Goal: Transaction & Acquisition: Purchase product/service

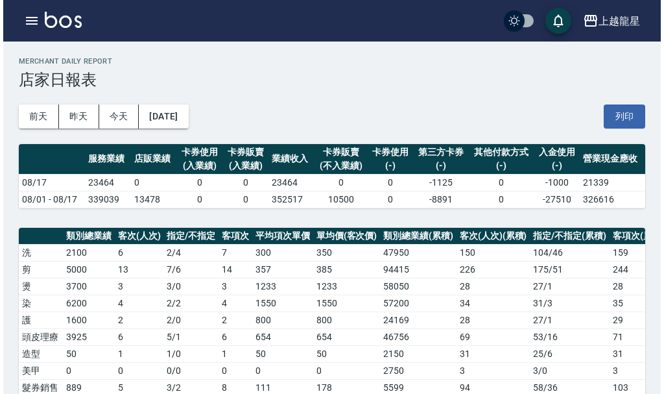
scroll to position [324, 0]
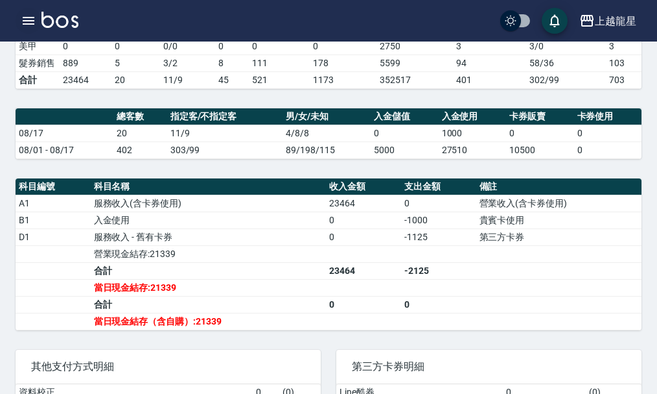
click at [31, 14] on icon "button" at bounding box center [29, 21] width 16 height 16
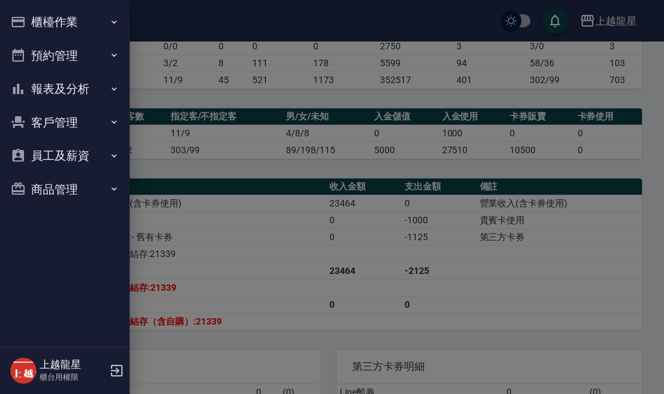
click at [31, 14] on button "櫃檯作業" at bounding box center [64, 22] width 119 height 34
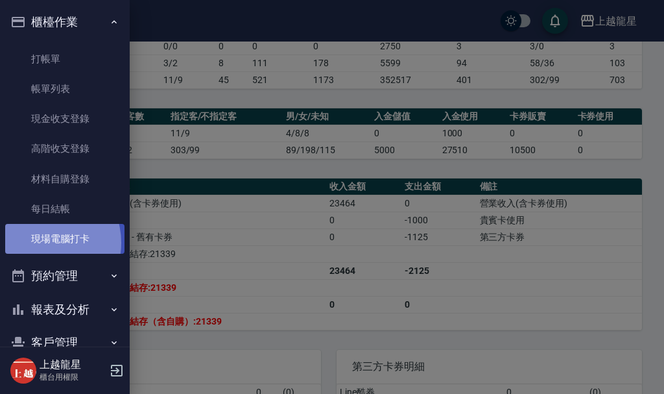
click at [42, 242] on link "現場電腦打卡" at bounding box center [64, 239] width 119 height 30
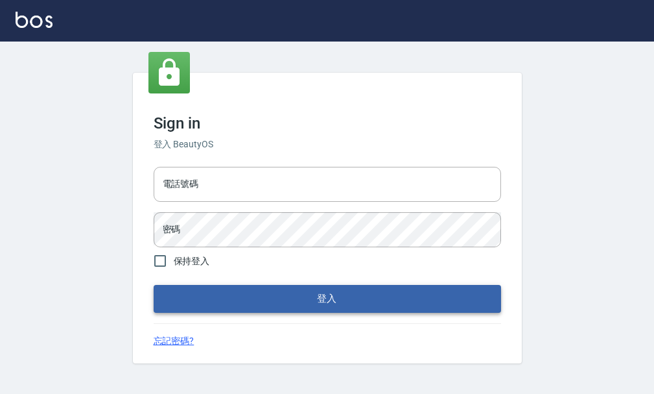
type input "25033354"
click at [316, 305] on button "登入" at bounding box center [328, 298] width 348 height 27
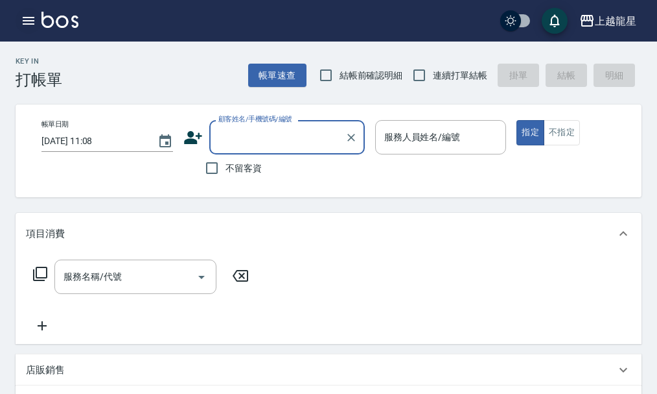
click at [23, 17] on icon "button" at bounding box center [29, 21] width 12 height 8
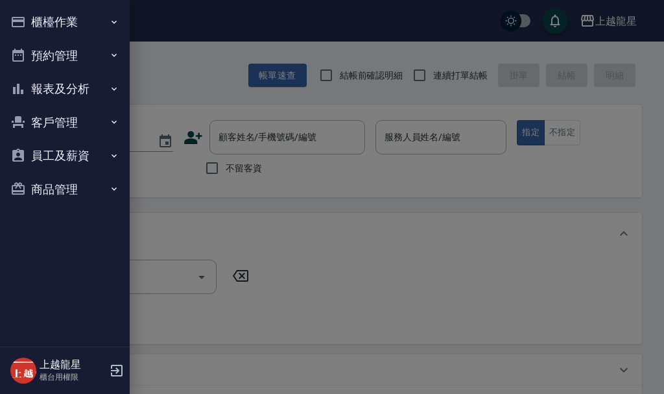
click at [64, 19] on button "櫃檯作業" at bounding box center [64, 22] width 119 height 34
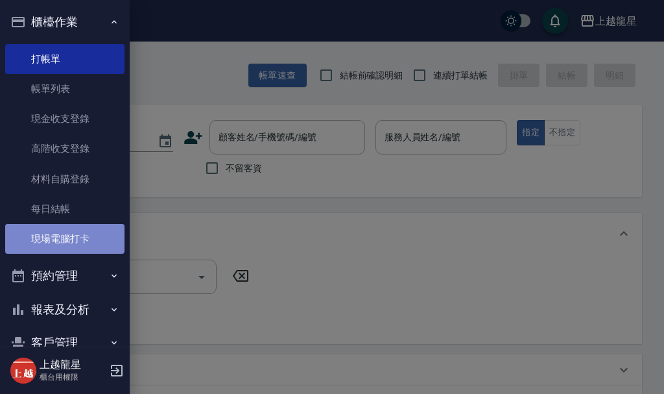
click at [64, 232] on link "現場電腦打卡" at bounding box center [64, 239] width 119 height 30
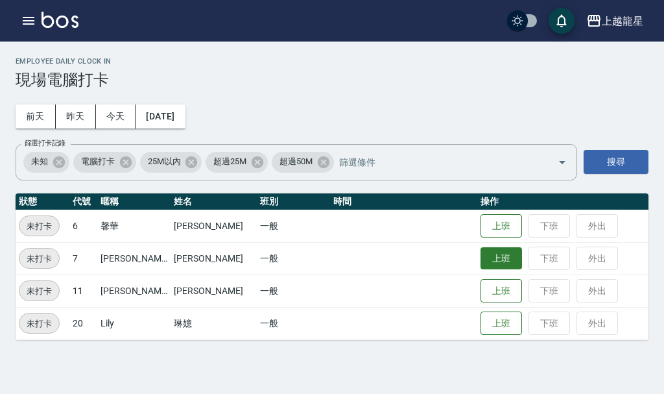
click at [480, 265] on button "上班" at bounding box center [500, 258] width 41 height 23
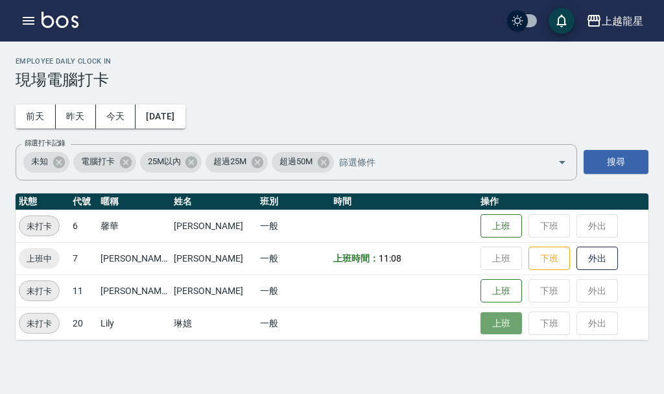
click at [484, 327] on button "上班" at bounding box center [500, 323] width 41 height 23
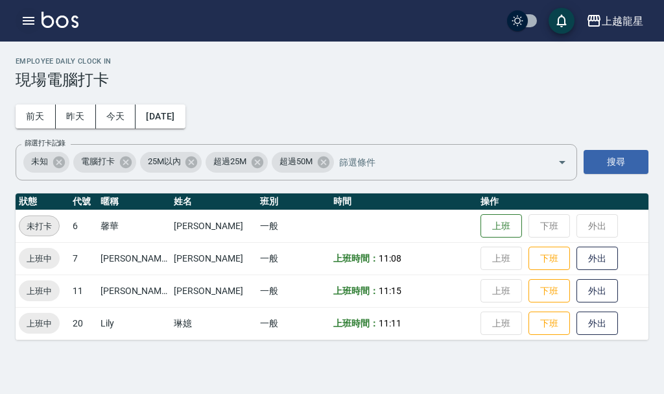
click at [31, 18] on icon "button" at bounding box center [29, 21] width 12 height 8
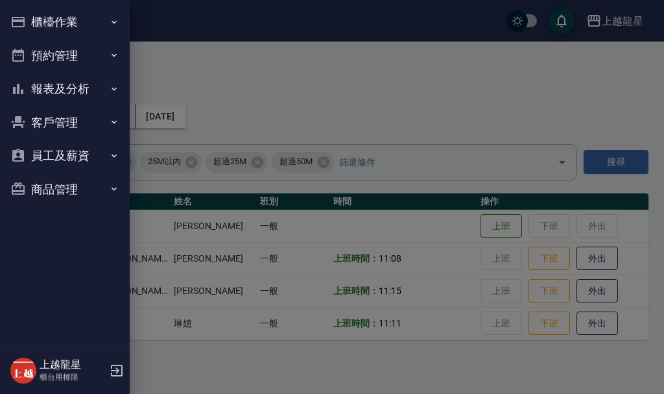
click at [75, 90] on button "報表及分析" at bounding box center [64, 89] width 119 height 34
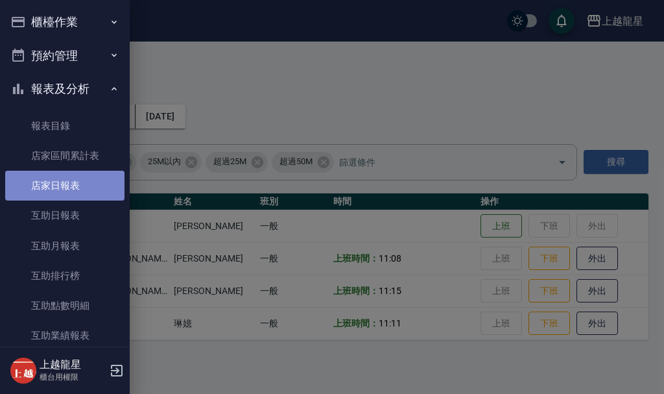
click at [79, 189] on link "店家日報表" at bounding box center [64, 186] width 119 height 30
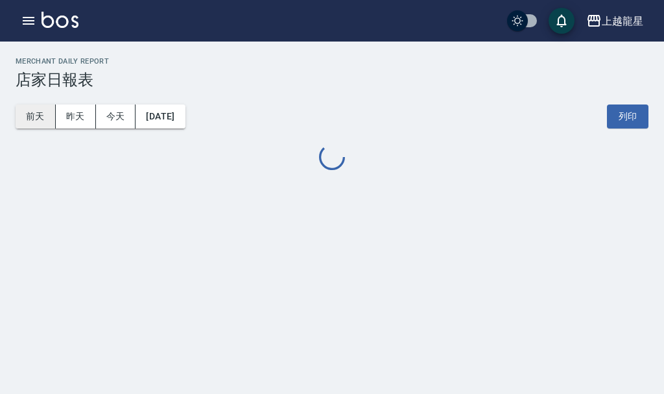
click at [29, 121] on button "前天" at bounding box center [36, 116] width 40 height 24
click at [172, 109] on button "2025/08/16" at bounding box center [160, 116] width 49 height 24
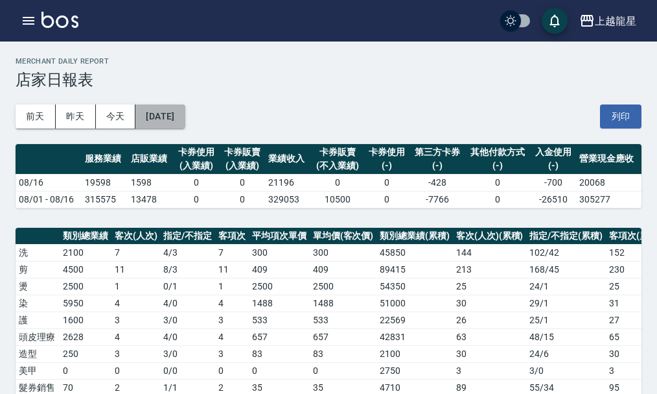
click at [164, 120] on button "2025/08/16" at bounding box center [160, 116] width 49 height 24
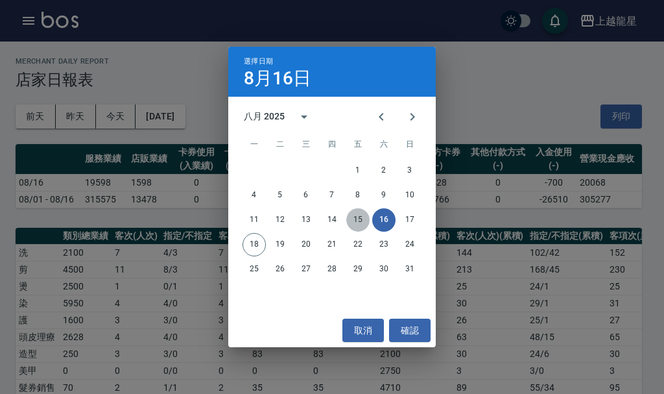
click at [354, 218] on button "15" at bounding box center [357, 219] width 23 height 23
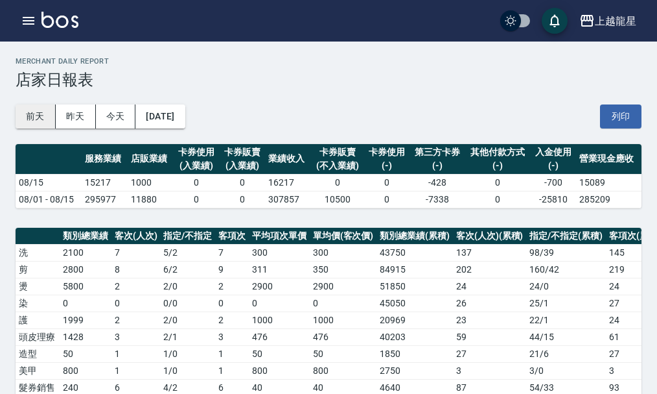
click at [43, 119] on button "前天" at bounding box center [36, 116] width 40 height 24
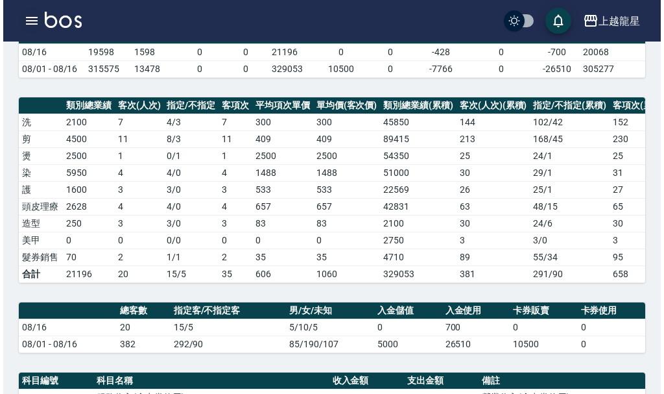
scroll to position [130, 0]
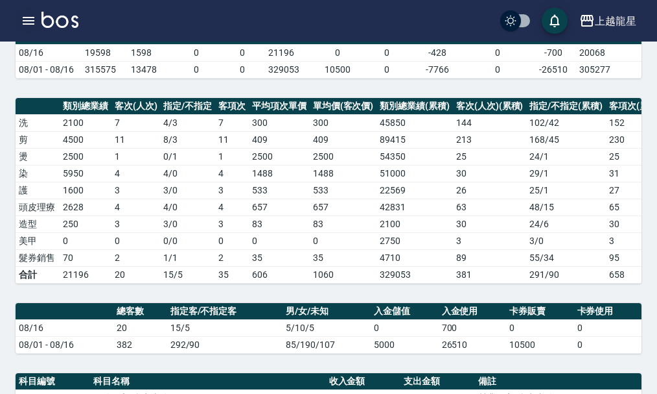
click at [28, 21] on icon "button" at bounding box center [29, 21] width 12 height 8
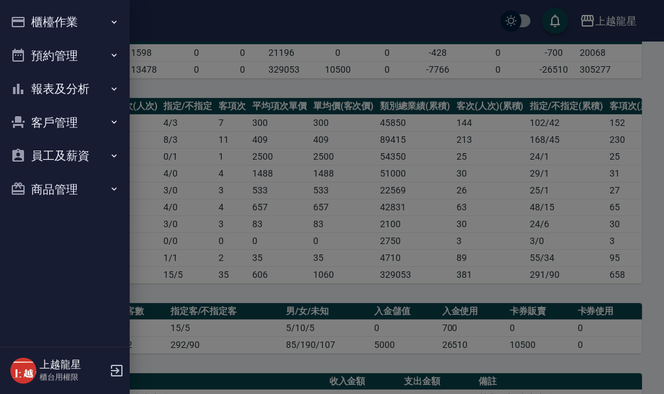
click at [73, 23] on button "櫃檯作業" at bounding box center [64, 22] width 119 height 34
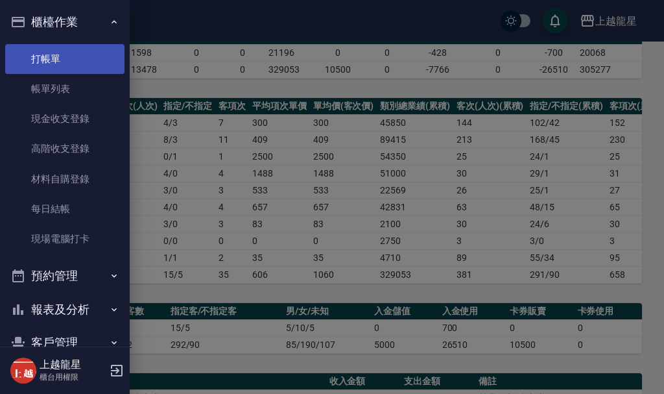
click at [75, 49] on link "打帳單" at bounding box center [64, 59] width 119 height 30
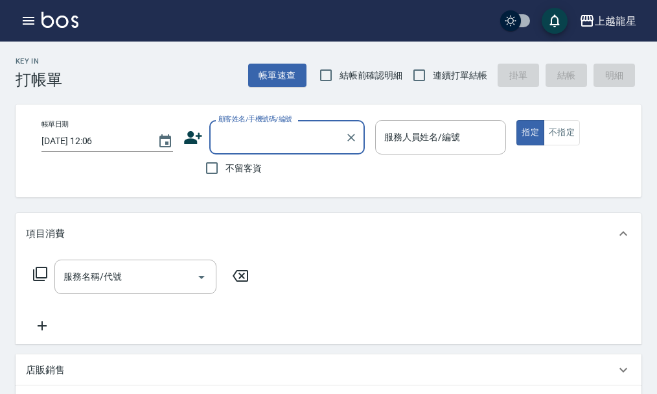
click at [245, 148] on input "顧客姓名/手機號碼/編號" at bounding box center [277, 137] width 124 height 23
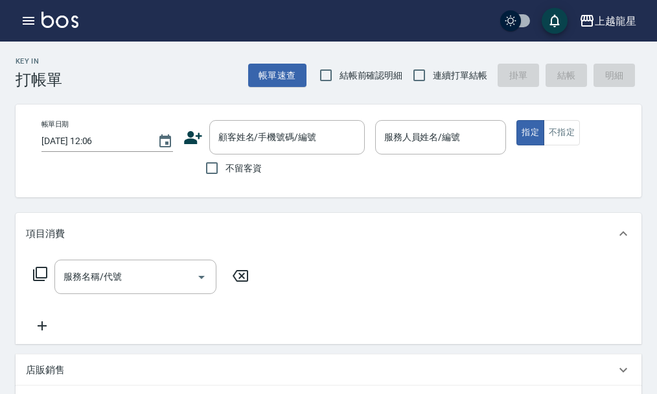
drag, startPoint x: 452, startPoint y: 236, endPoint x: 321, endPoint y: 180, distance: 142.6
click at [453, 236] on div "項目消費" at bounding box center [321, 234] width 590 height 14
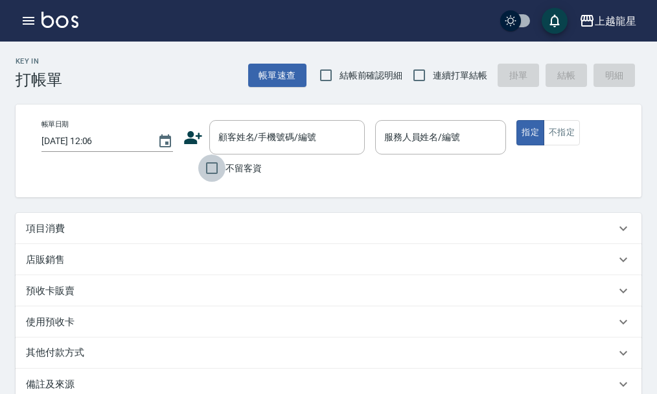
click at [221, 171] on input "不留客資" at bounding box center [211, 167] width 27 height 27
checkbox input "true"
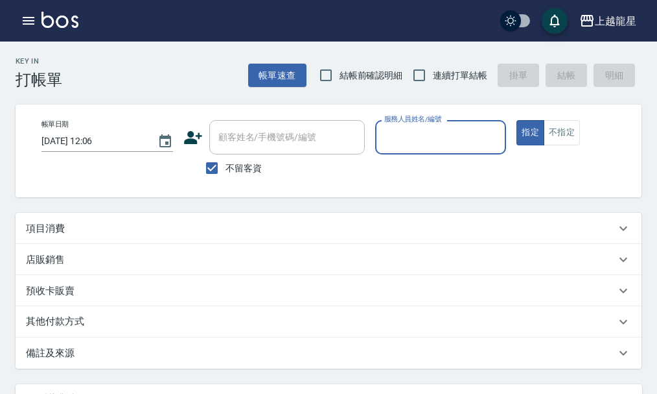
click at [438, 153] on div "服務人員姓名/編號" at bounding box center [441, 137] width 132 height 34
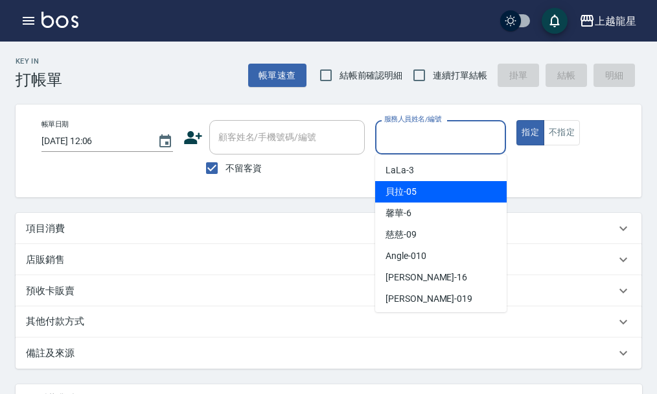
drag, startPoint x: 428, startPoint y: 191, endPoint x: 462, endPoint y: 187, distance: 34.6
click at [431, 191] on div "貝拉 -05" at bounding box center [441, 191] width 132 height 21
type input "貝拉-05"
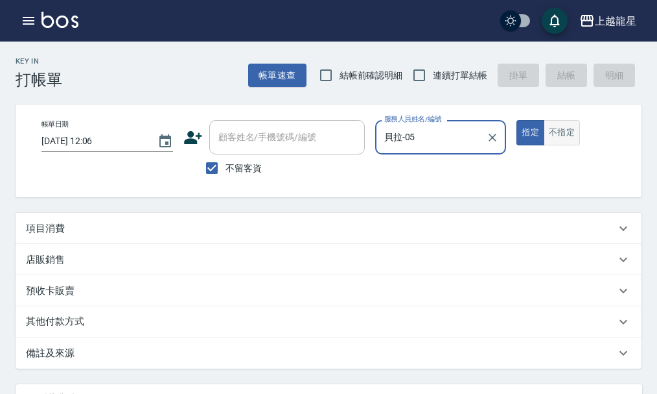
click at [558, 136] on button "不指定" at bounding box center [562, 132] width 36 height 25
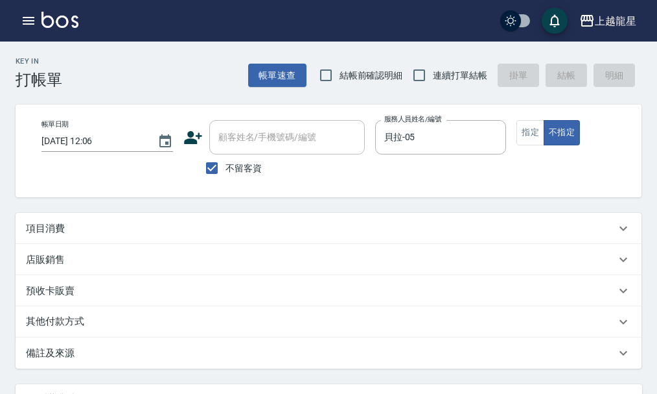
click at [75, 223] on div "項目消費" at bounding box center [329, 228] width 626 height 31
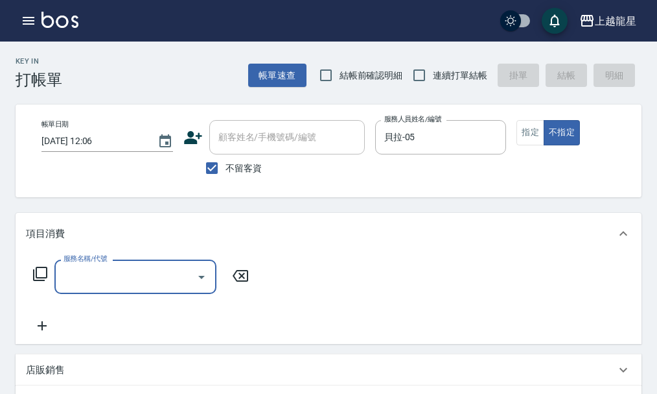
click at [45, 281] on icon at bounding box center [40, 274] width 16 height 16
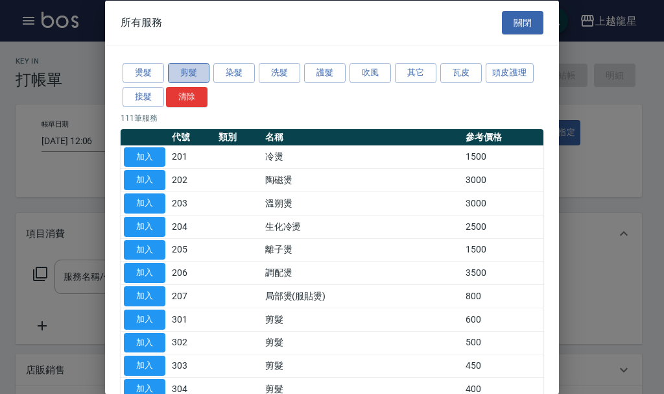
drag, startPoint x: 192, startPoint y: 71, endPoint x: 187, endPoint y: 102, distance: 31.6
click at [193, 71] on button "剪髮" at bounding box center [188, 73] width 41 height 20
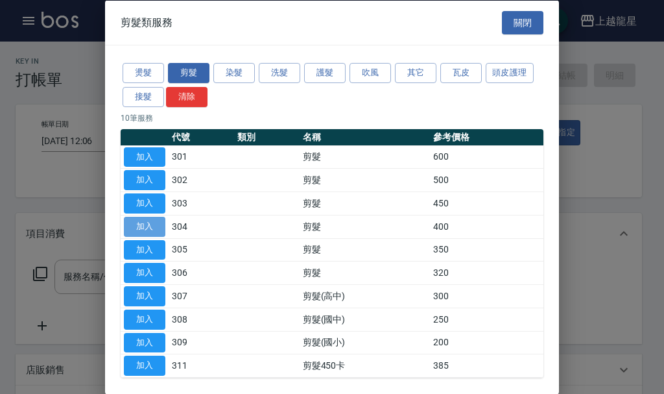
click at [143, 220] on button "加入" at bounding box center [144, 226] width 41 height 20
type input "剪髮(304)"
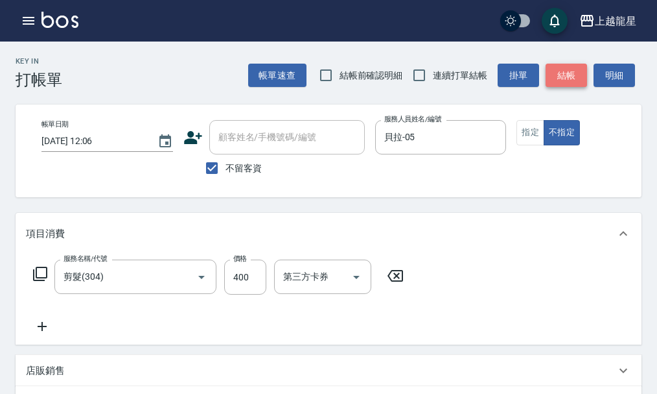
click at [569, 82] on button "結帳" at bounding box center [566, 76] width 41 height 24
